Goal: Task Accomplishment & Management: Manage account settings

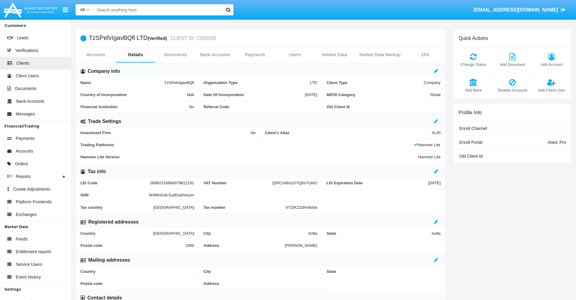
click at [552, 64] on span "Add Account" at bounding box center [551, 65] width 33 height 6
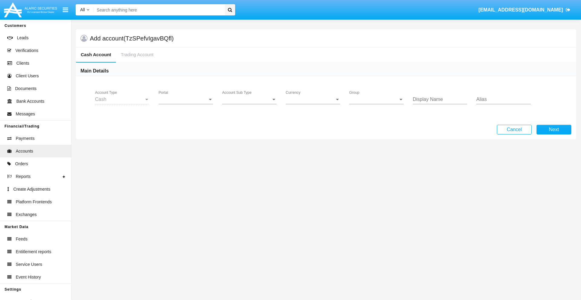
click at [186, 100] on span "Portal" at bounding box center [183, 99] width 49 height 5
click at [186, 104] on span "Alaric Pro" at bounding box center [187, 104] width 56 height 15
click at [249, 100] on span "Account Sub Type" at bounding box center [246, 99] width 49 height 5
click at [249, 104] on span "Trading Cash" at bounding box center [249, 104] width 54 height 15
click at [376, 100] on span "Group" at bounding box center [373, 99] width 49 height 5
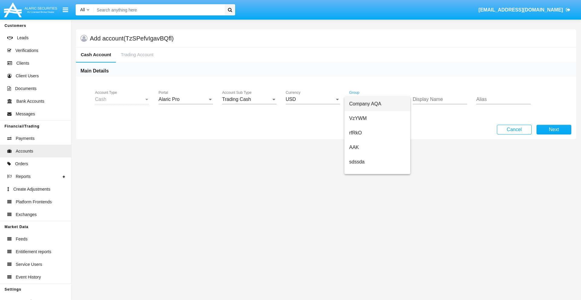
scroll to position [126, 0]
click at [377, 174] on span "ALARIC test" at bounding box center [377, 181] width 56 height 15
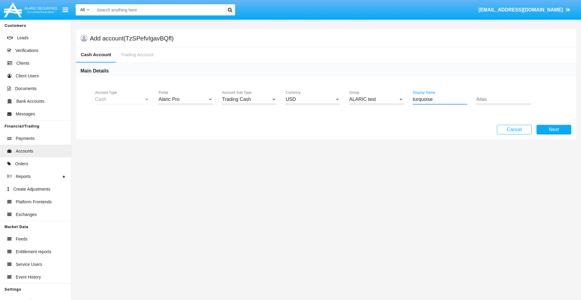
type input "turquoise"
type input "plum"
click at [554, 130] on button "Next" at bounding box center [553, 130] width 35 height 10
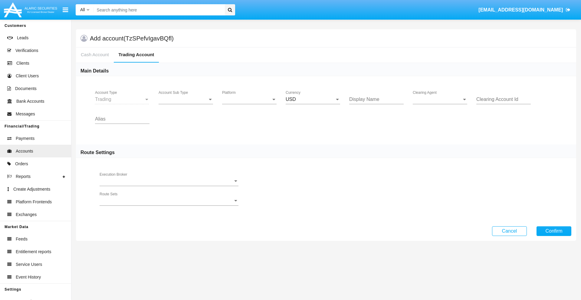
click at [186, 100] on span "Account Sub Type" at bounding box center [183, 99] width 49 height 5
click at [186, 104] on span "Trading" at bounding box center [186, 104] width 54 height 15
click at [249, 100] on span "Platform" at bounding box center [246, 99] width 49 height 5
click at [249, 104] on span "Hammer Lite" at bounding box center [249, 104] width 54 height 15
click at [440, 100] on span "Clearing Agent" at bounding box center [437, 99] width 49 height 5
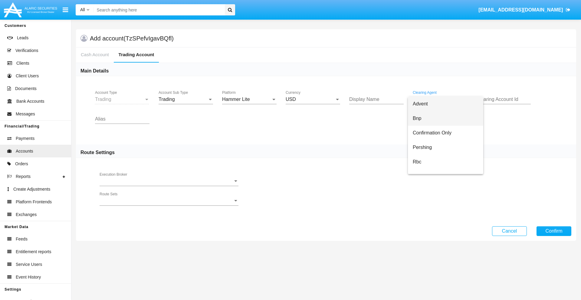
click at [445, 119] on span "Bnp" at bounding box center [446, 118] width 66 height 15
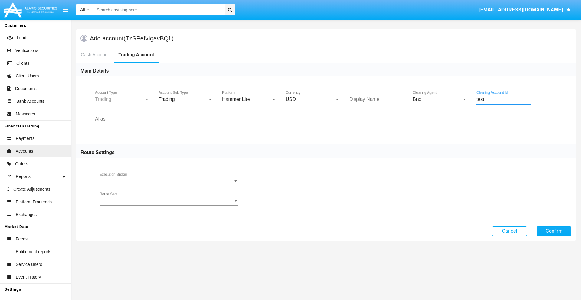
type input "test"
type input "yellow"
type input "tan"
click at [554, 231] on button "Confirm" at bounding box center [553, 232] width 35 height 10
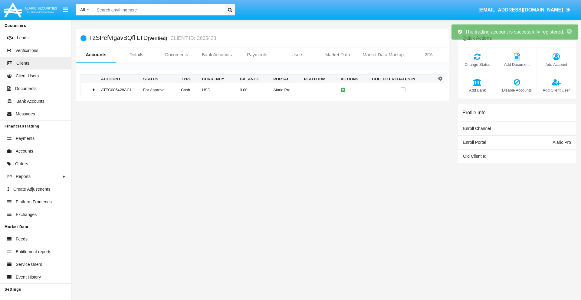
click at [260, 90] on td "0.00" at bounding box center [254, 89] width 34 height 13
click at [343, 90] on icon at bounding box center [344, 90] width 3 height 3
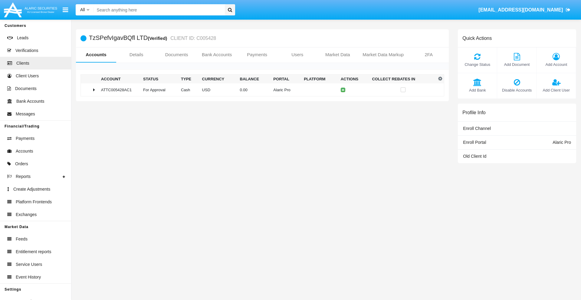
click at [260, 90] on td "0.00" at bounding box center [254, 89] width 34 height 13
click at [343, 103] on icon at bounding box center [344, 102] width 3 height 3
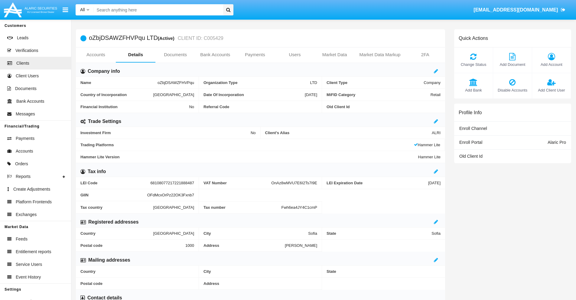
click at [96, 55] on link "Accounts" at bounding box center [96, 54] width 40 height 15
click at [552, 64] on span "Add Account" at bounding box center [551, 65] width 33 height 6
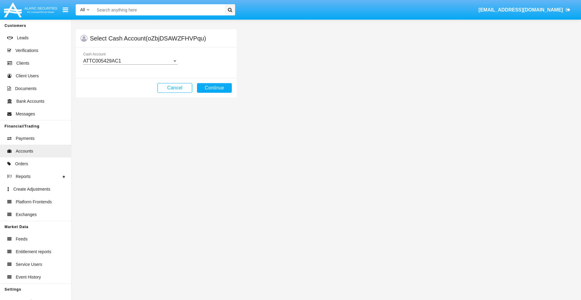
click at [130, 61] on div "ATTC005429AC1" at bounding box center [127, 60] width 89 height 5
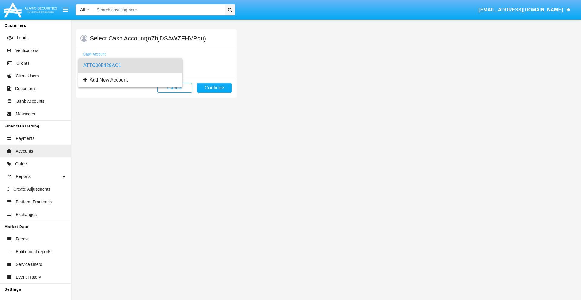
click at [130, 66] on span "ATTC005429AC1" at bounding box center [130, 65] width 94 height 15
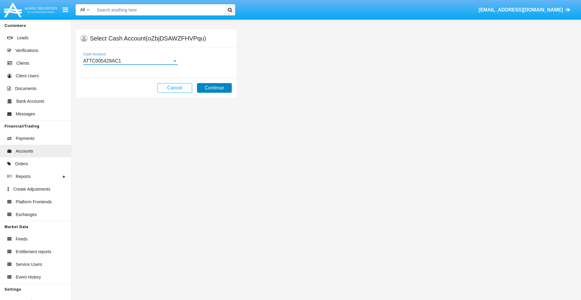
click at [214, 88] on button "Continue" at bounding box center [214, 88] width 35 height 10
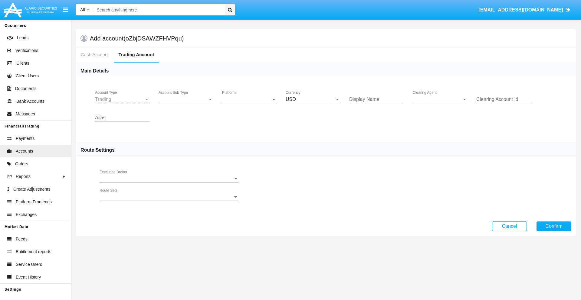
click at [186, 100] on span "Account Sub Type" at bounding box center [183, 99] width 49 height 5
click at [186, 104] on span "Trading" at bounding box center [186, 104] width 54 height 15
click at [249, 100] on span "Platform" at bounding box center [246, 99] width 49 height 5
click at [249, 104] on span "Hammer Lite" at bounding box center [244, 104] width 45 height 15
click at [440, 100] on span "Clearing Agent" at bounding box center [437, 99] width 49 height 5
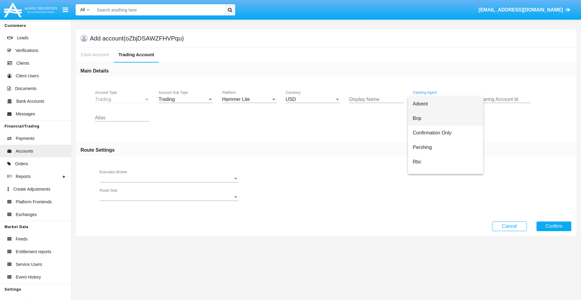
click at [445, 119] on span "Bnp" at bounding box center [446, 118] width 66 height 15
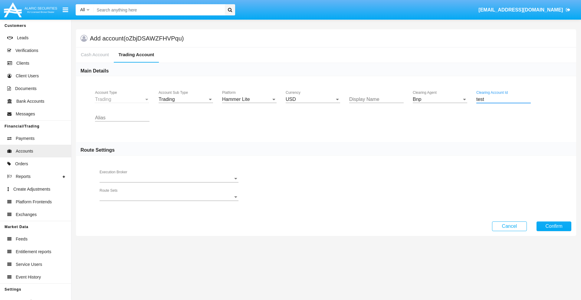
type input "test"
type input "orange"
type input "green"
click at [554, 226] on button "Confirm" at bounding box center [553, 227] width 35 height 10
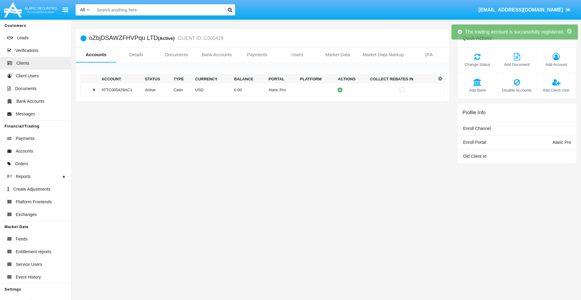
click at [260, 90] on td "0.00" at bounding box center [249, 89] width 34 height 13
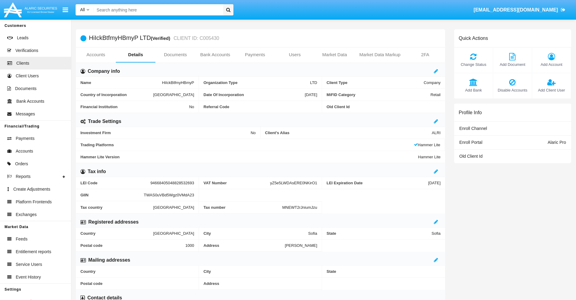
click at [96, 55] on link "Accounts" at bounding box center [96, 54] width 40 height 15
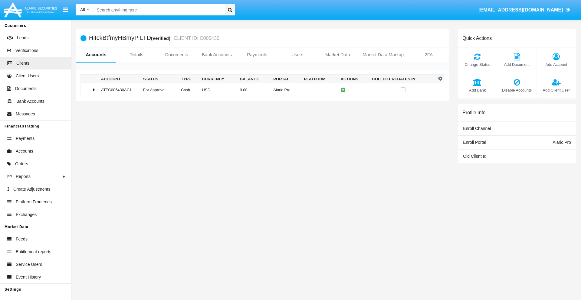
click at [477, 64] on span "Change Status" at bounding box center [477, 65] width 33 height 6
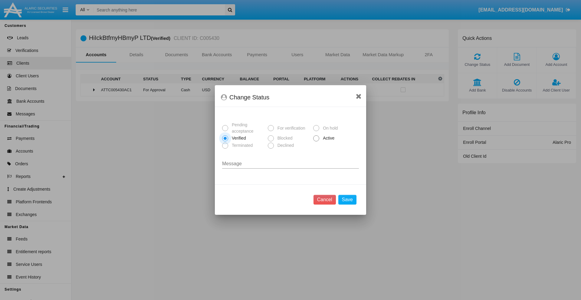
click at [327, 138] on span "Active" at bounding box center [327, 138] width 17 height 6
click at [316, 142] on input "Active" at bounding box center [316, 142] width 0 height 0
radio input "true"
click at [347, 200] on button "Save" at bounding box center [347, 200] width 18 height 10
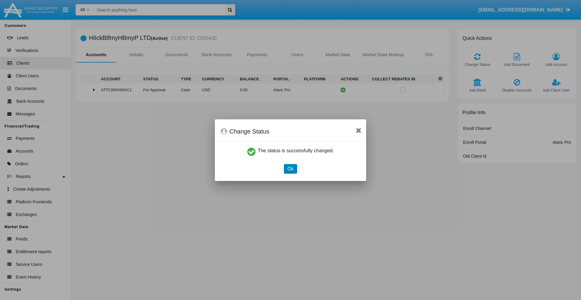
click at [290, 169] on button "Ok" at bounding box center [290, 169] width 13 height 10
